Goal: Task Accomplishment & Management: Complete application form

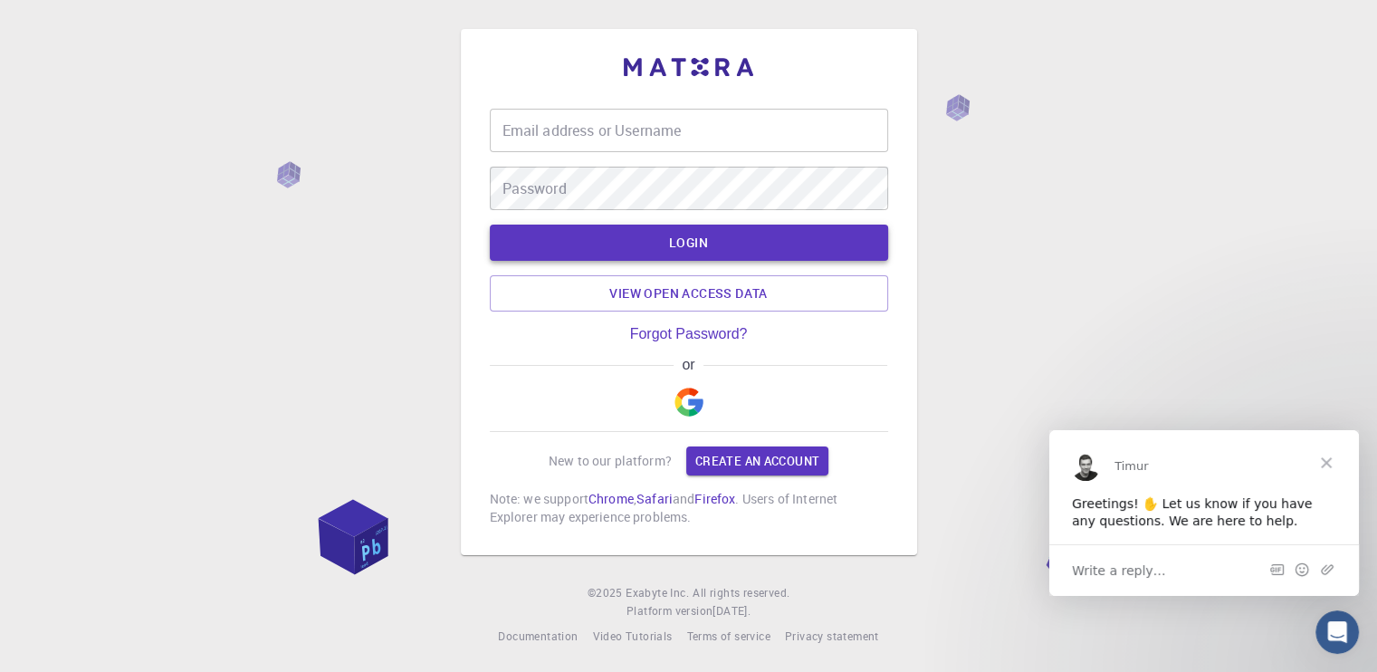
type input "[EMAIL_ADDRESS][DOMAIN_NAME]"
click at [711, 238] on button "LOGIN" at bounding box center [689, 243] width 398 height 36
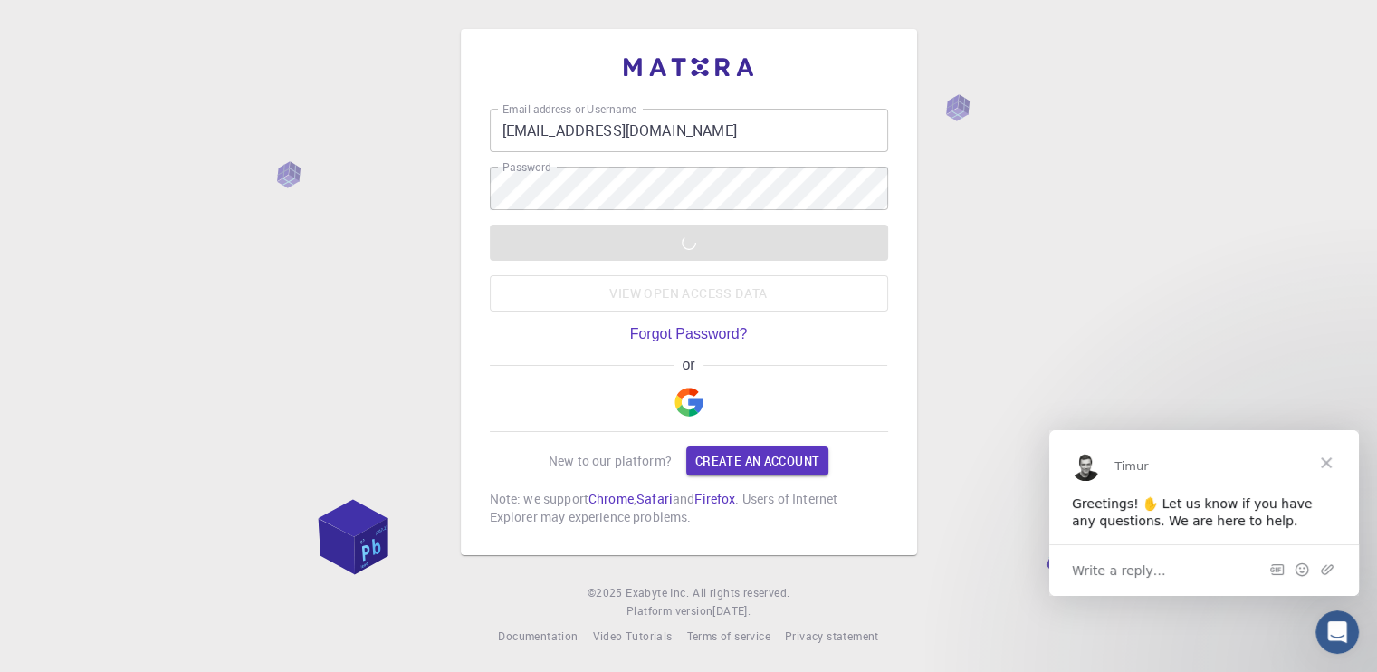
click at [1324, 460] on span "Close" at bounding box center [1326, 461] width 65 height 65
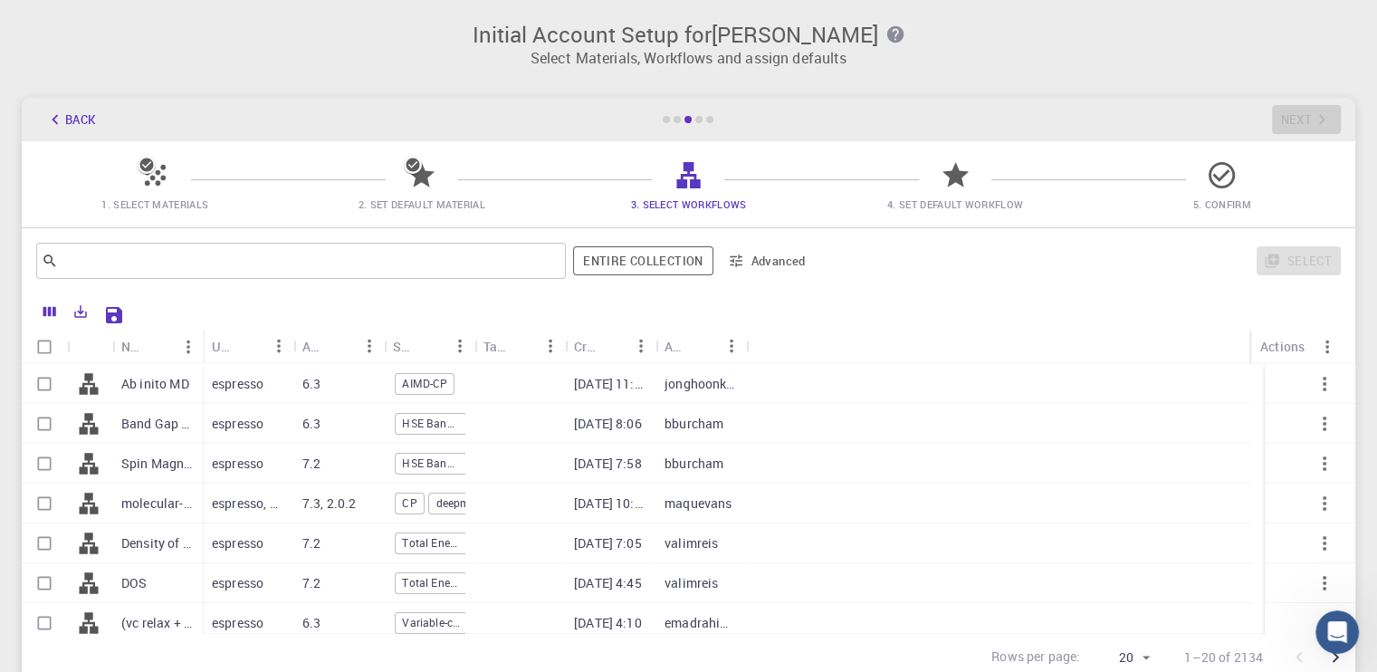
click at [139, 412] on div "Band Gap + DoS - HSE (clone) (clone) (clone)" at bounding box center [157, 424] width 91 height 40
checkbox input "true"
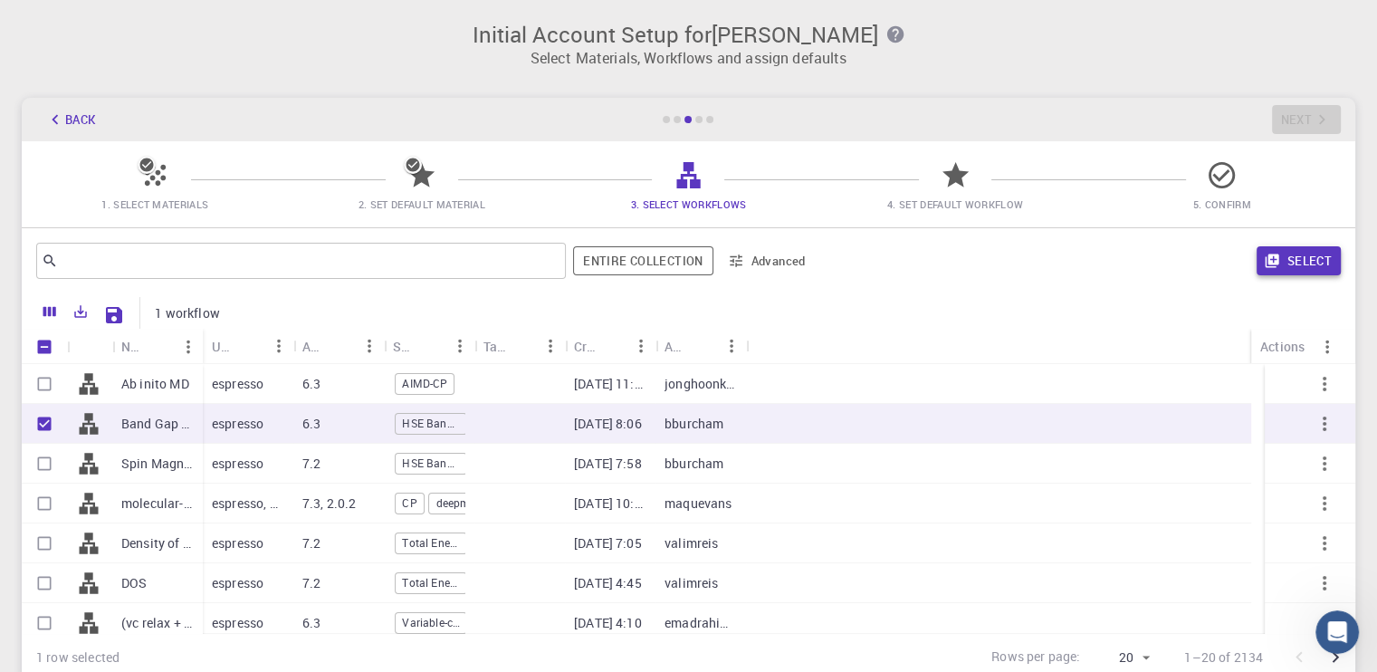
click at [1317, 267] on button "Select" at bounding box center [1299, 260] width 84 height 29
click at [427, 416] on span "HSE Band Gap" at bounding box center [431, 423] width 71 height 15
checkbox input "false"
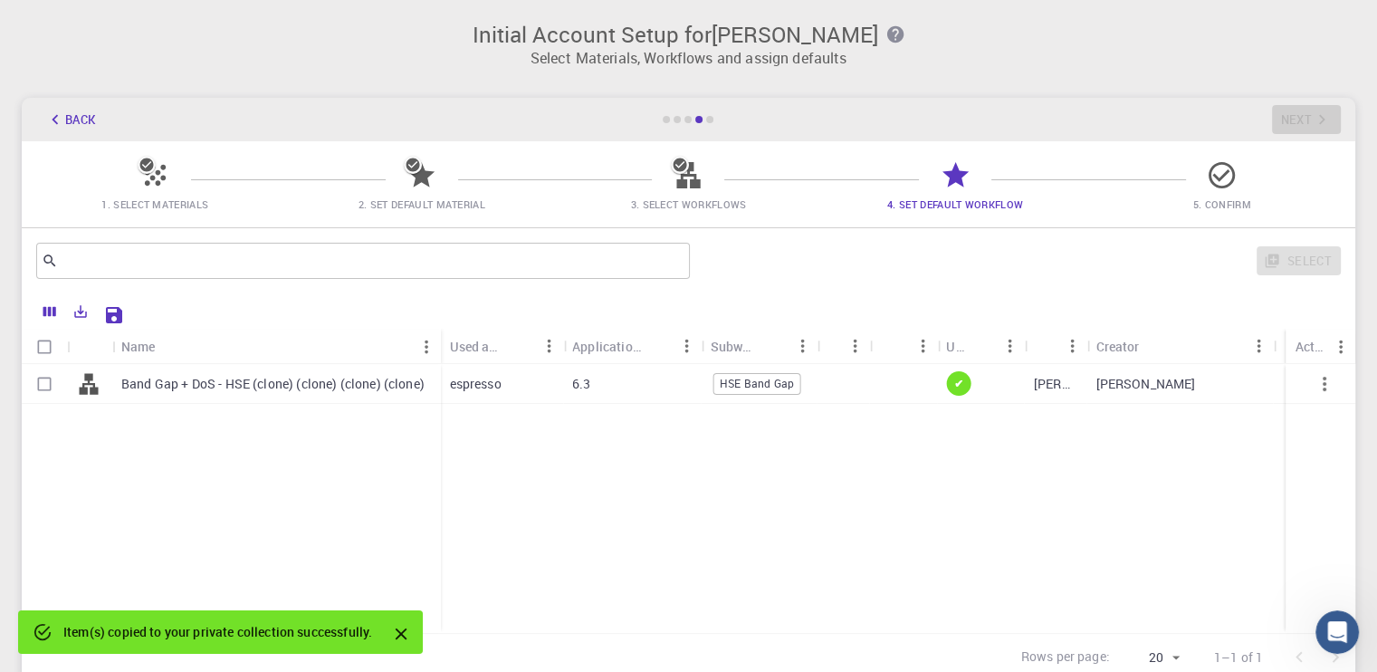
scroll to position [149, 0]
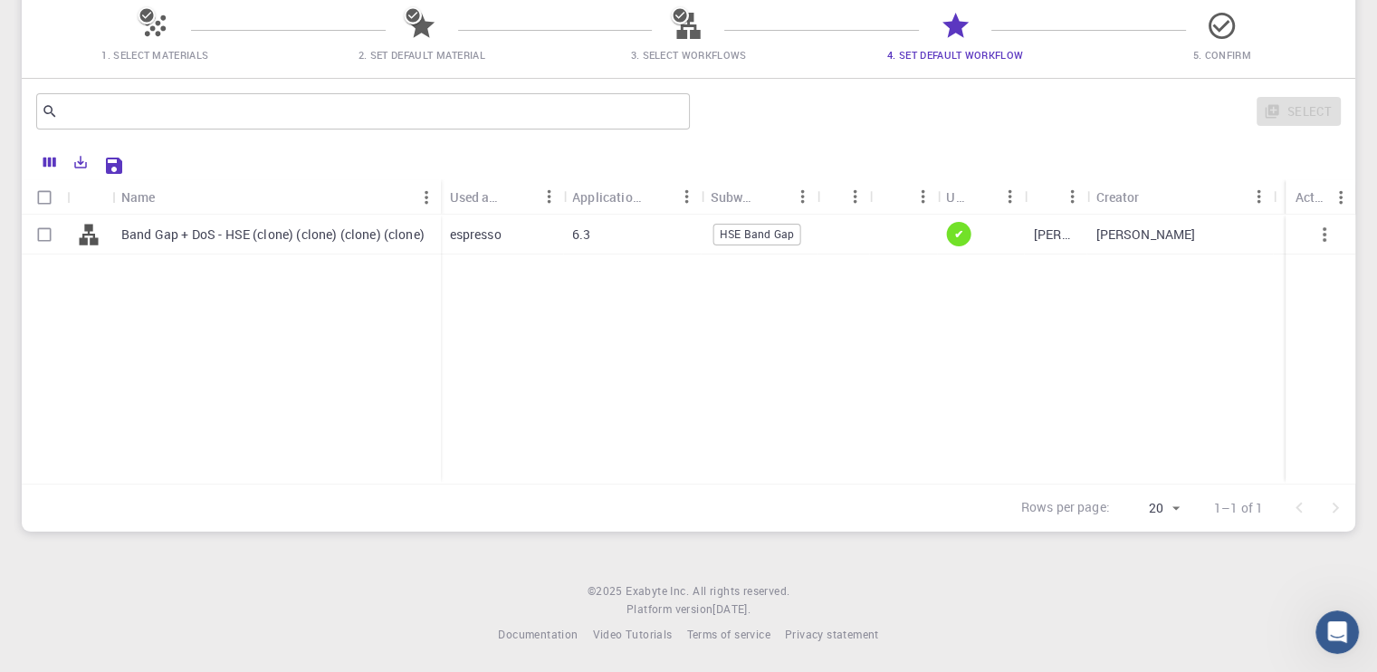
click at [273, 229] on p "Band Gap + DoS - HSE (clone) (clone) (clone) (clone)" at bounding box center [272, 234] width 303 height 18
checkbox input "true"
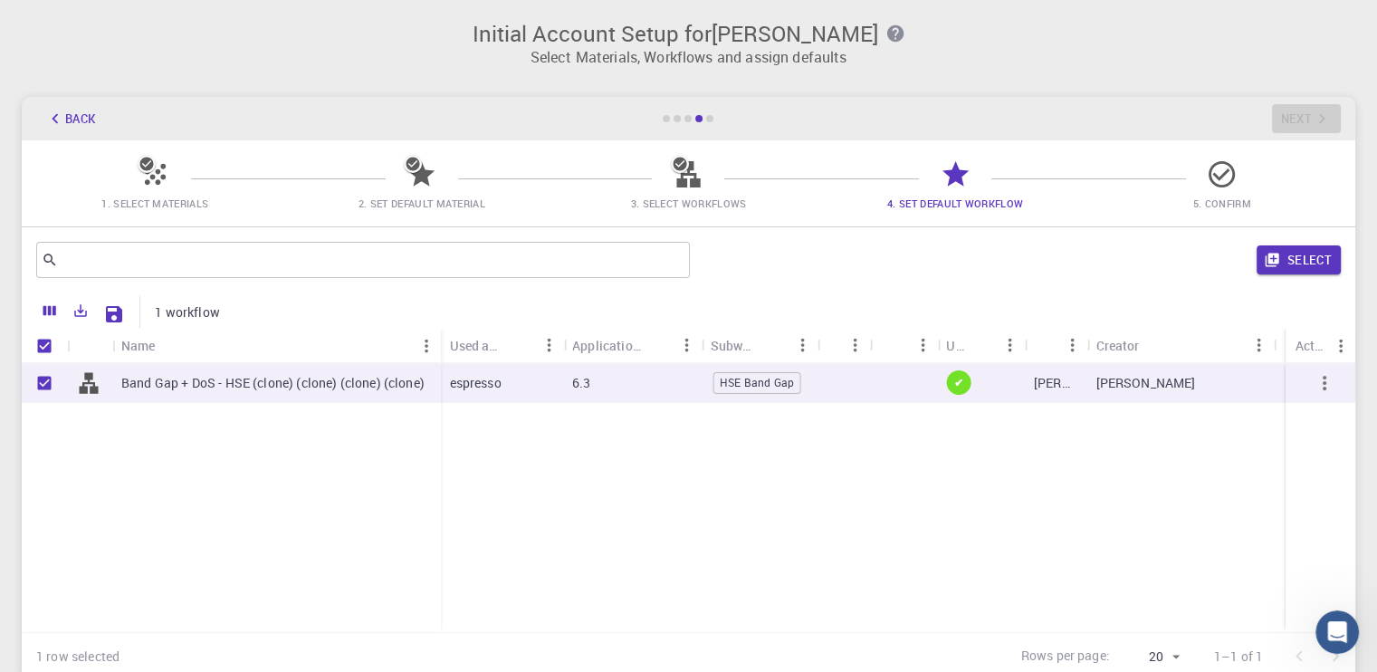
scroll to position [0, 0]
click at [1242, 251] on div "Select" at bounding box center [1019, 260] width 644 height 43
click at [1253, 248] on div "Select" at bounding box center [1019, 260] width 644 height 43
click at [1288, 254] on button "Select" at bounding box center [1299, 260] width 84 height 29
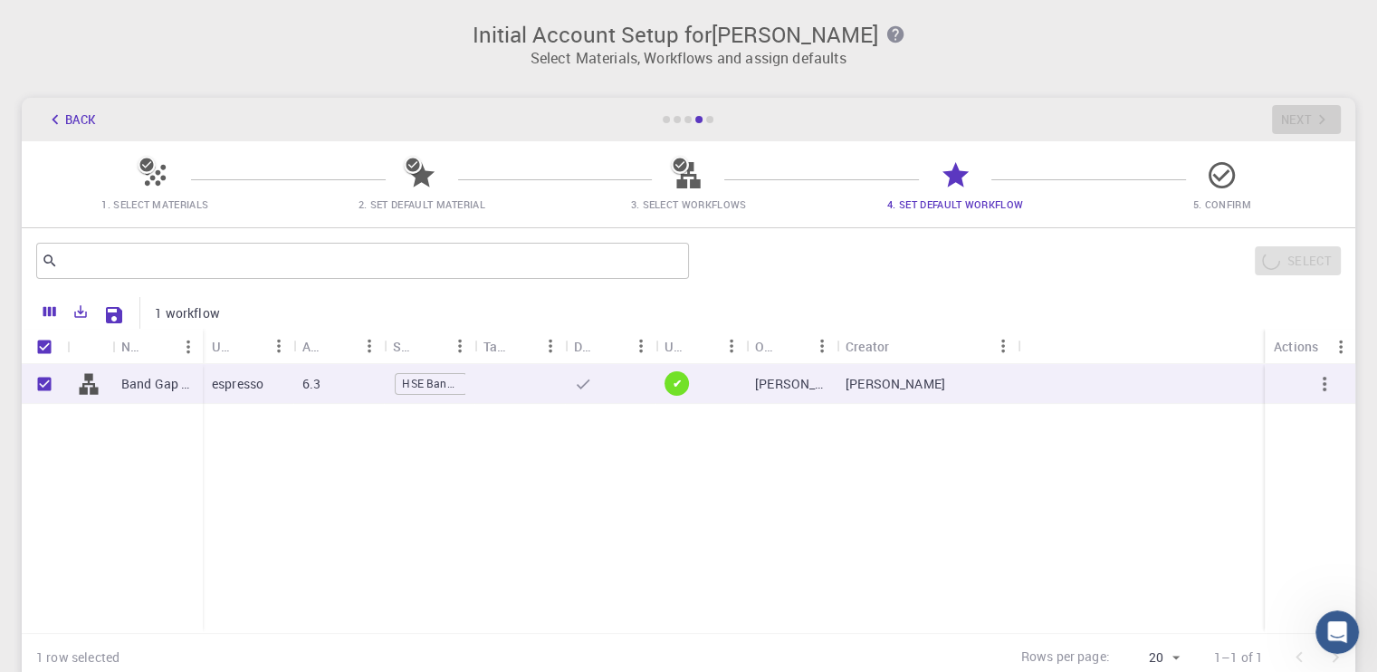
click at [676, 379] on span "✔" at bounding box center [677, 383] width 24 height 15
checkbox input "false"
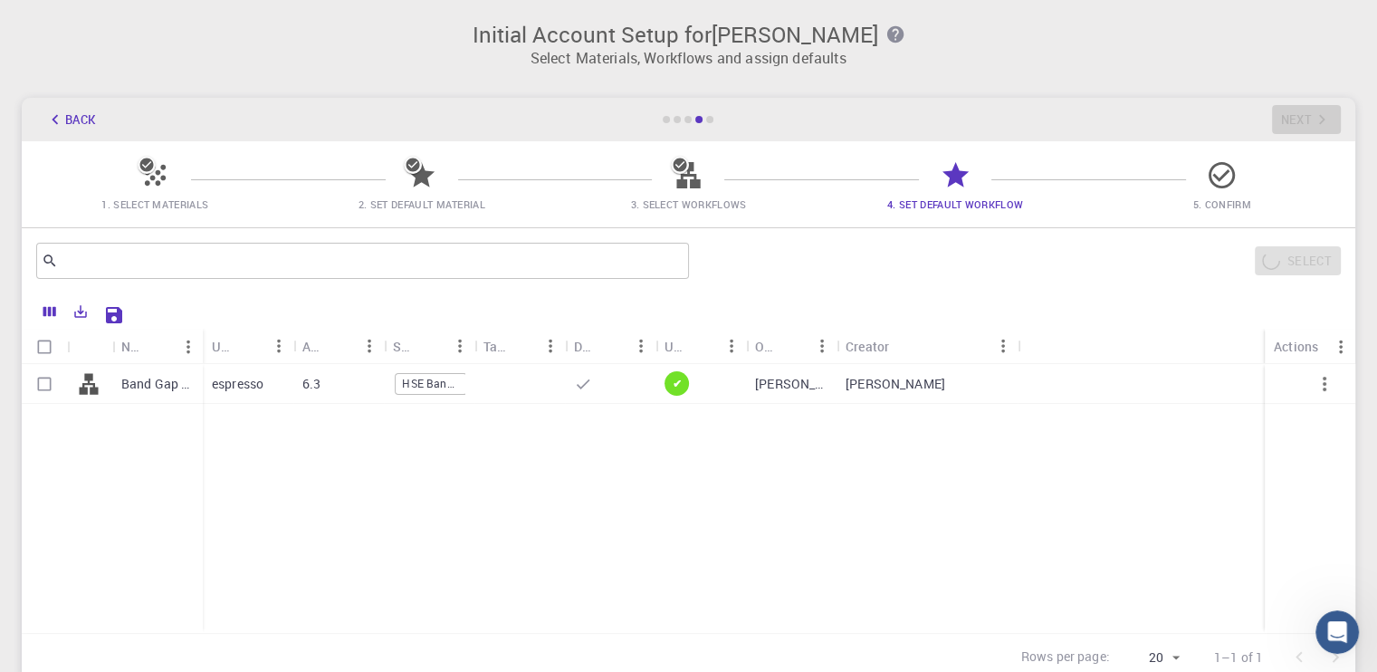
click at [677, 382] on span "✔" at bounding box center [677, 383] width 24 height 15
checkbox input "true"
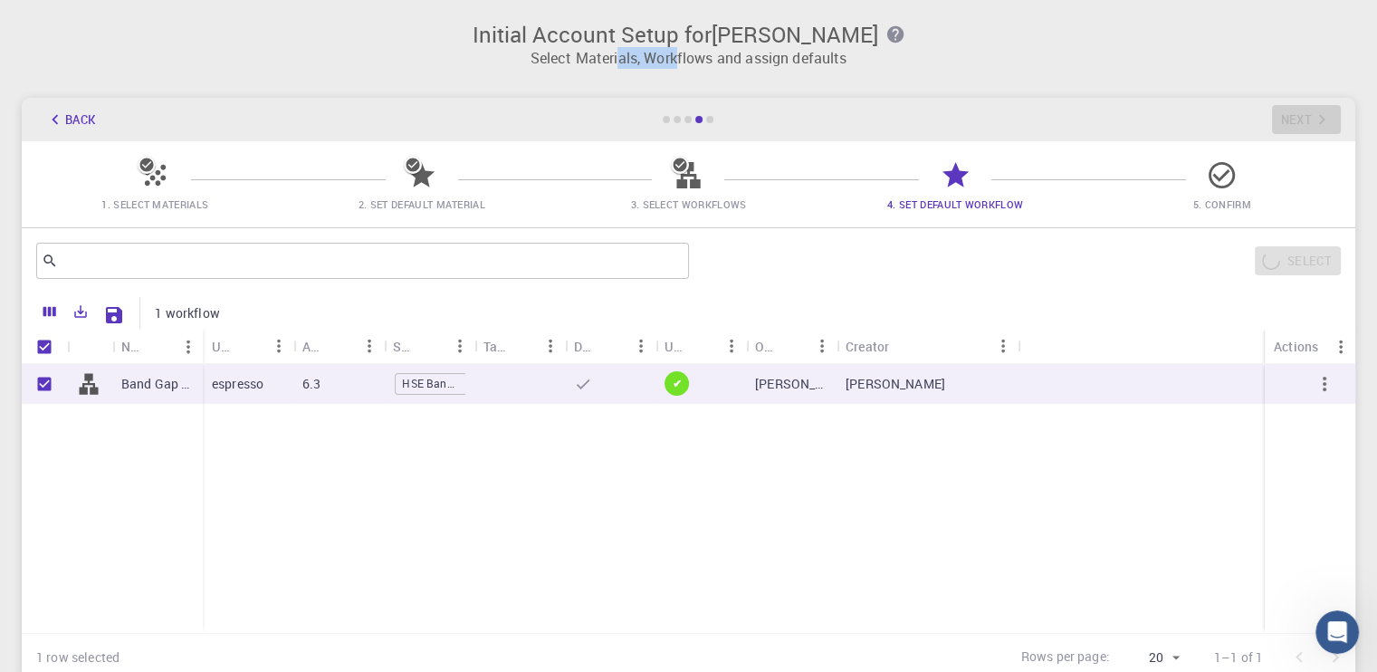
drag, startPoint x: 619, startPoint y: 63, endPoint x: 758, endPoint y: 86, distance: 140.4
click at [695, 69] on div "Initial Account Setup for [PERSON_NAME] Swargiari Select Materials, Workflows a…" at bounding box center [688, 38] width 1377 height 76
click at [804, 114] on div "Back Next" at bounding box center [689, 119] width 1334 height 43
click at [1306, 117] on div "Back Next" at bounding box center [689, 119] width 1334 height 43
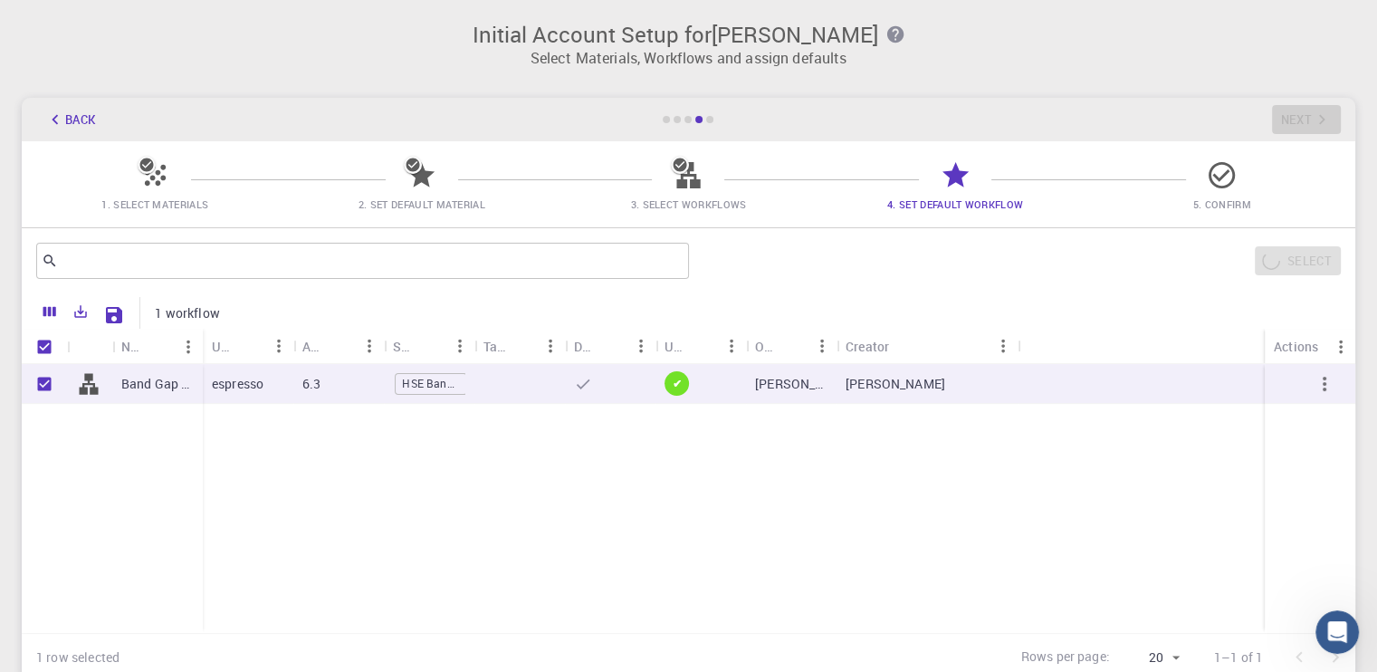
click at [681, 381] on span "✔" at bounding box center [677, 383] width 24 height 15
checkbox input "false"
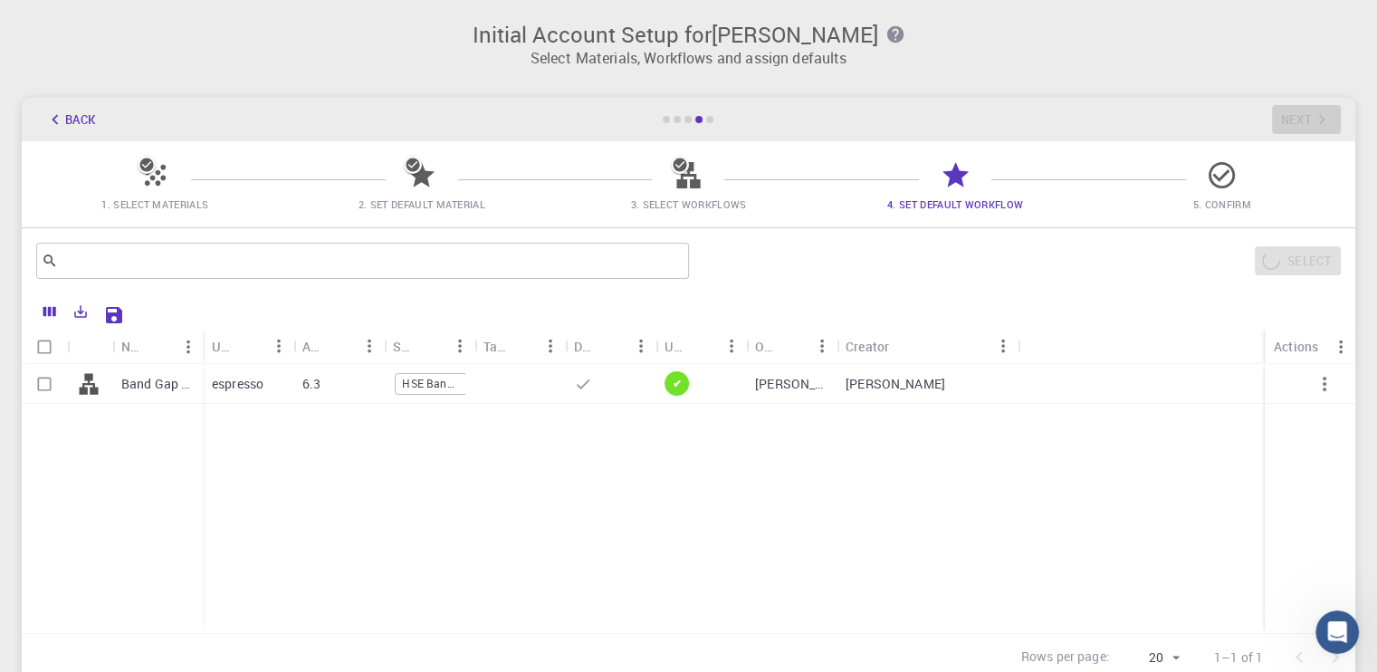
click at [777, 387] on p "[PERSON_NAME]" at bounding box center [791, 384] width 72 height 18
checkbox input "true"
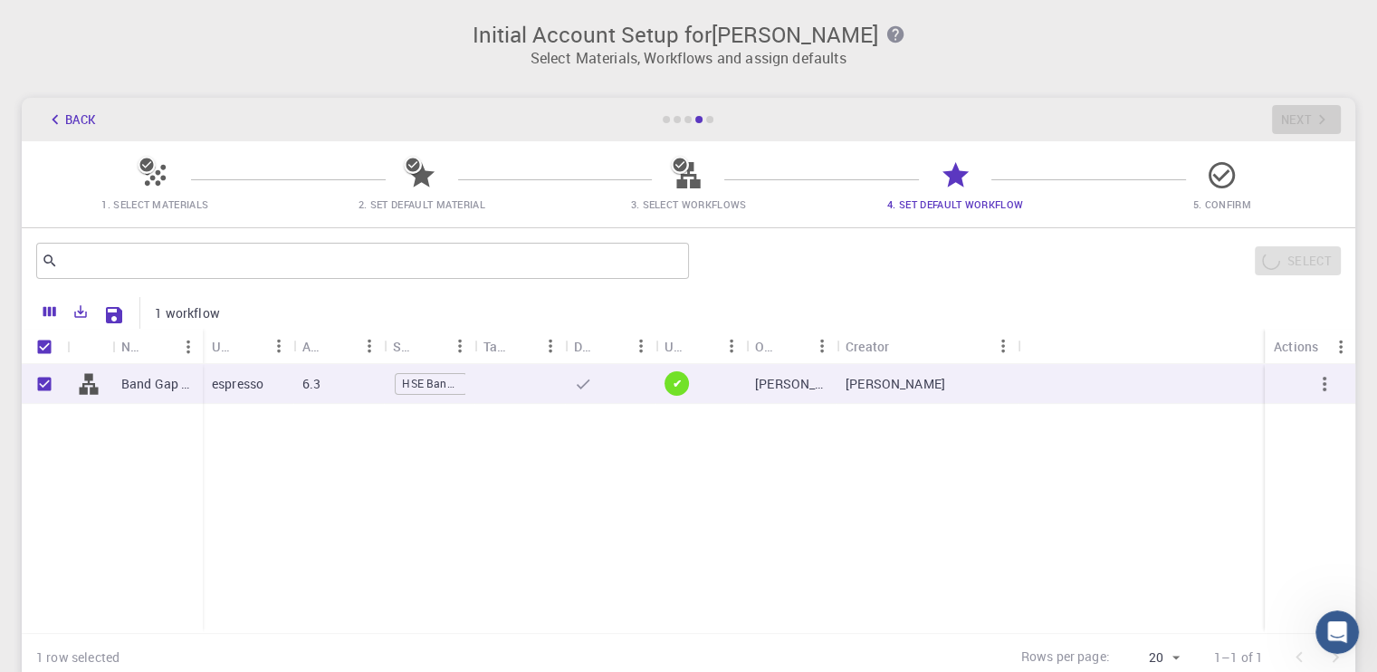
click at [883, 387] on div "[PERSON_NAME]" at bounding box center [927, 384] width 181 height 40
checkbox input "false"
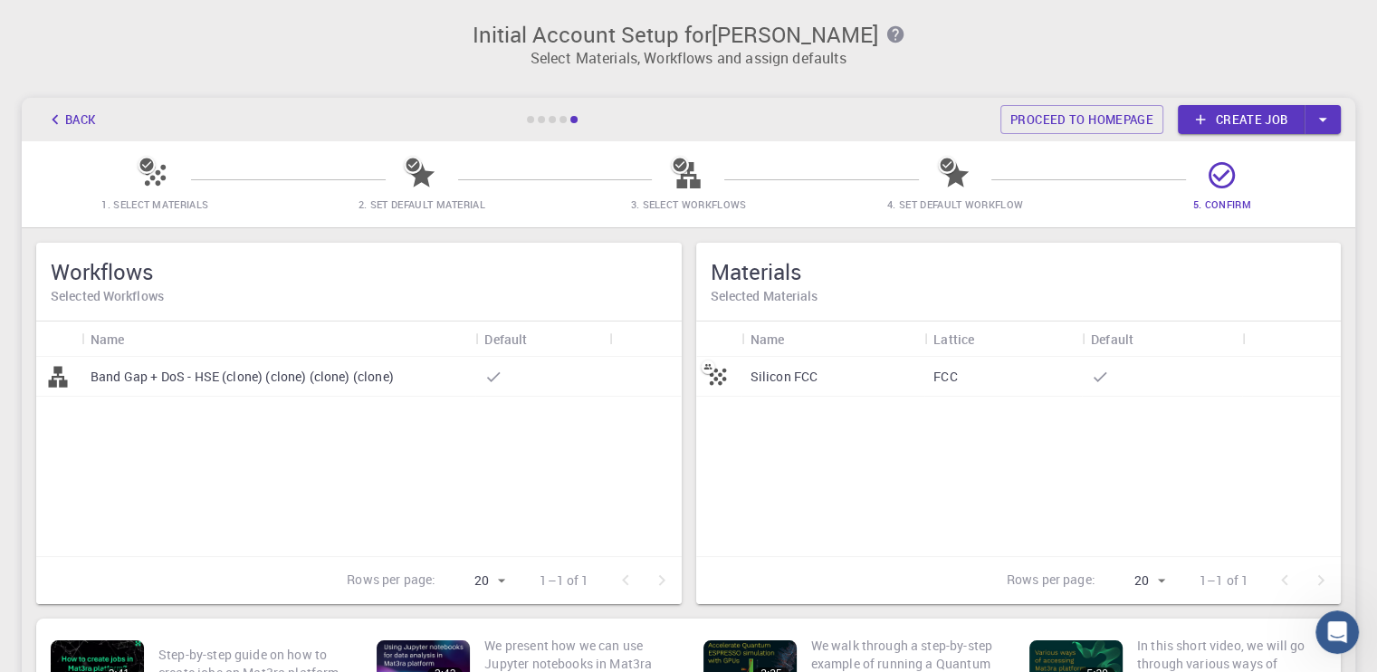
click at [847, 381] on div "Silicon FCC" at bounding box center [834, 377] width 184 height 40
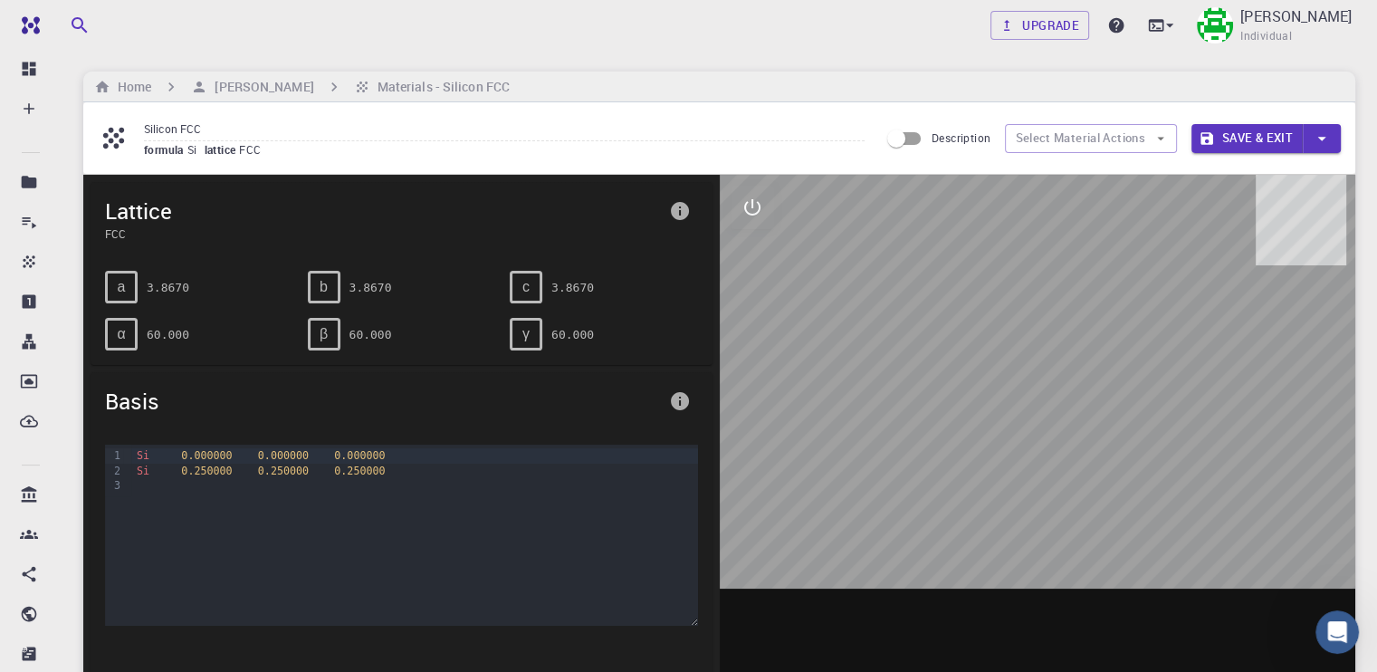
drag, startPoint x: 1036, startPoint y: 366, endPoint x: 950, endPoint y: 392, distance: 89.9
click at [950, 392] on div at bounding box center [1038, 456] width 637 height 563
drag, startPoint x: 992, startPoint y: 382, endPoint x: 1032, endPoint y: 379, distance: 39.9
click at [1015, 383] on div at bounding box center [1038, 456] width 637 height 563
drag, startPoint x: 985, startPoint y: 350, endPoint x: 997, endPoint y: 395, distance: 46.8
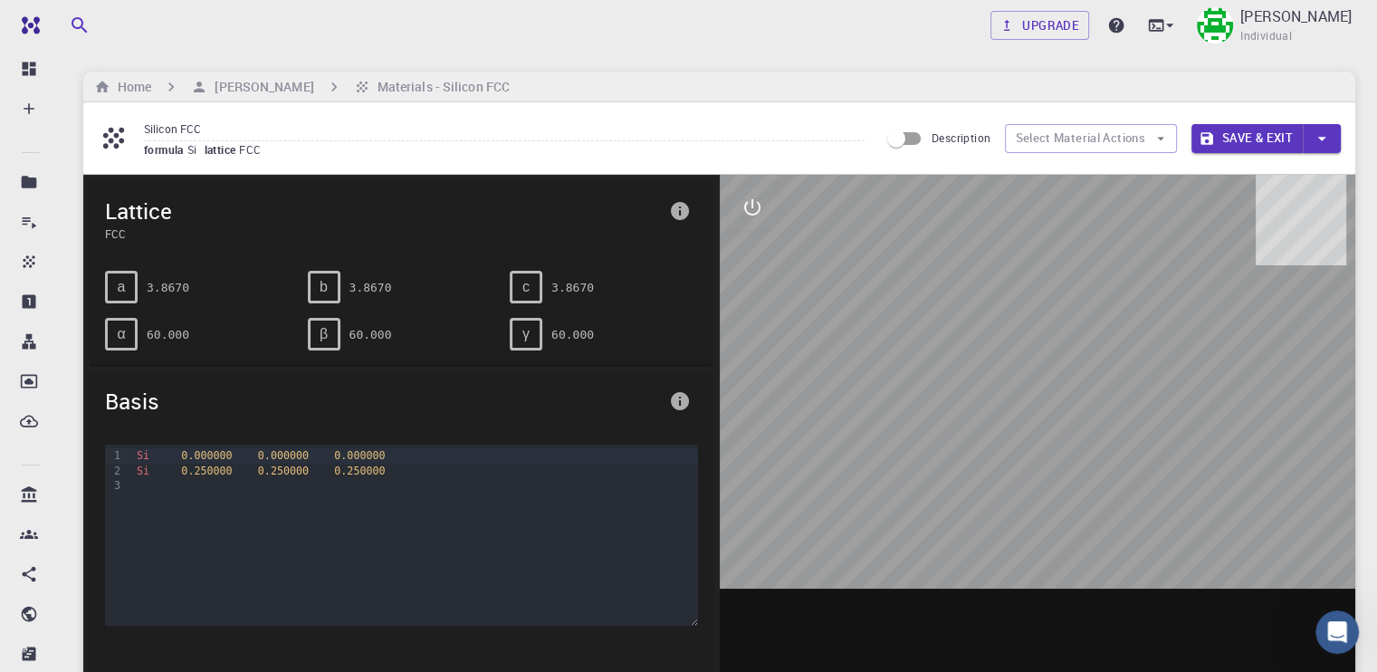
click at [924, 387] on div at bounding box center [1038, 456] width 637 height 563
drag, startPoint x: 1000, startPoint y: 397, endPoint x: 1078, endPoint y: 411, distance: 79.2
click at [1029, 408] on div at bounding box center [1038, 456] width 637 height 563
drag, startPoint x: 1070, startPoint y: 398, endPoint x: 1029, endPoint y: 398, distance: 41.7
click at [1029, 398] on div at bounding box center [1038, 456] width 637 height 563
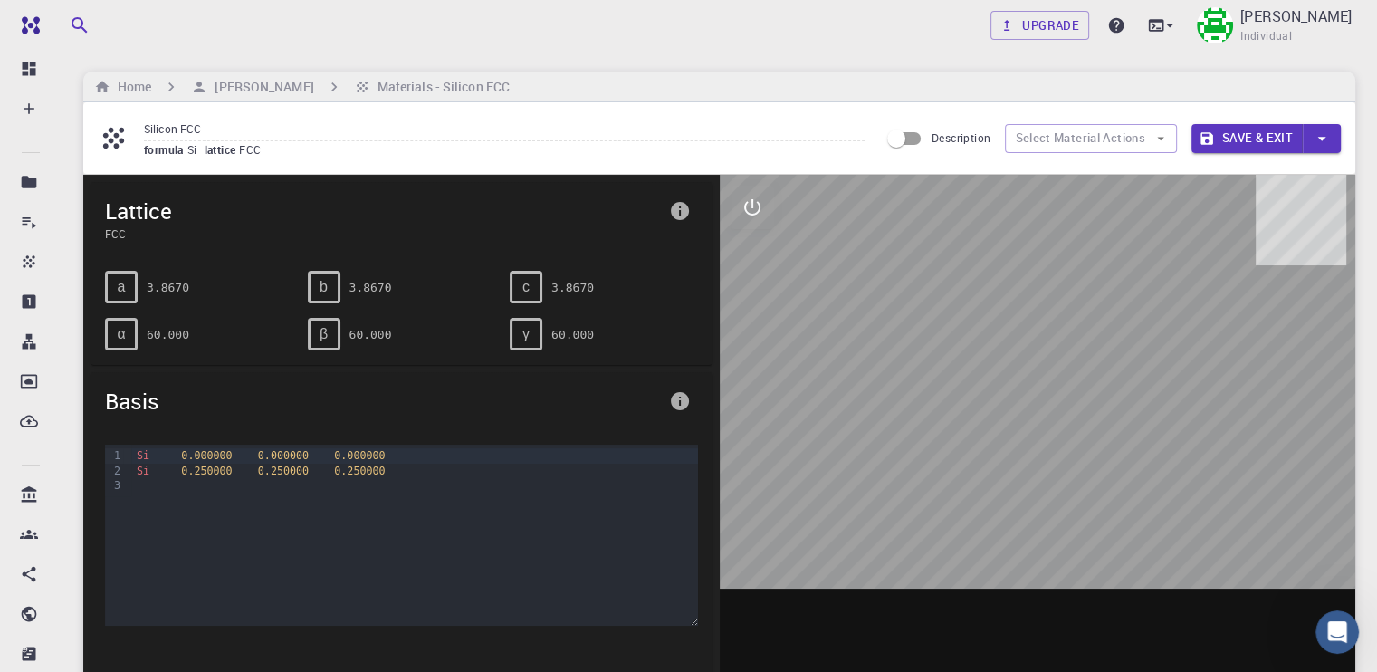
drag, startPoint x: 1033, startPoint y: 400, endPoint x: 1039, endPoint y: 434, distance: 33.9
click at [1061, 426] on div at bounding box center [1038, 456] width 637 height 563
